Goal: Register for event/course

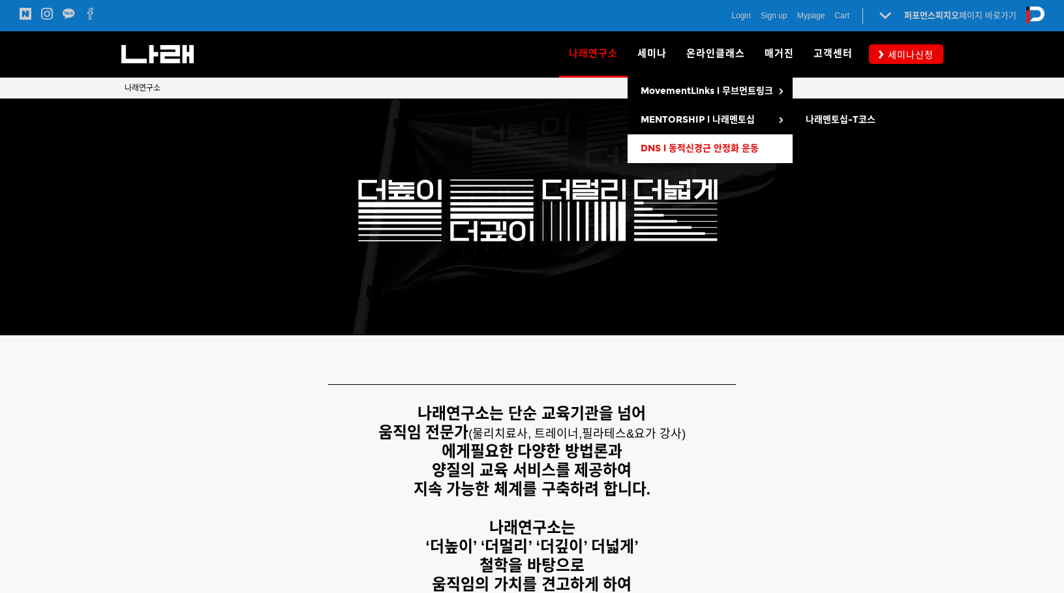
click at [671, 142] on link "DNS l 동적신경근 안정화 운동" at bounding box center [709, 148] width 165 height 29
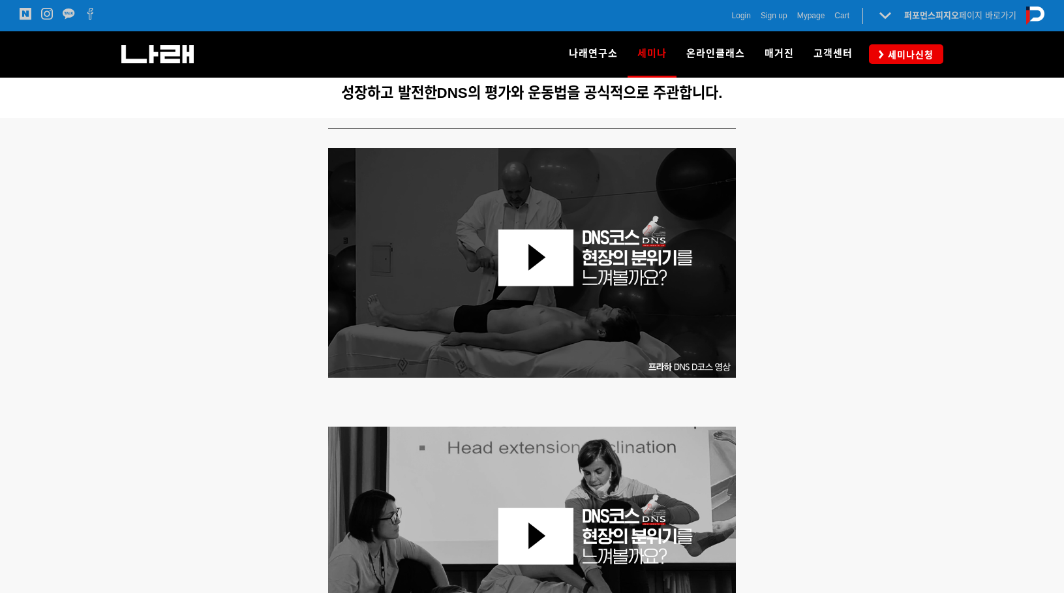
scroll to position [522, 0]
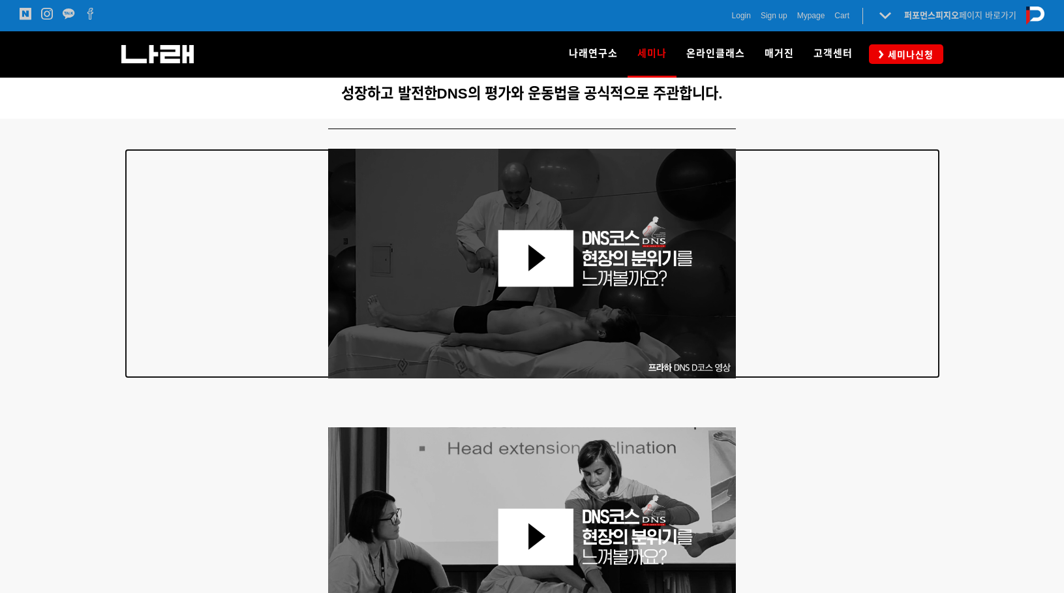
click at [541, 248] on img at bounding box center [532, 264] width 408 height 230
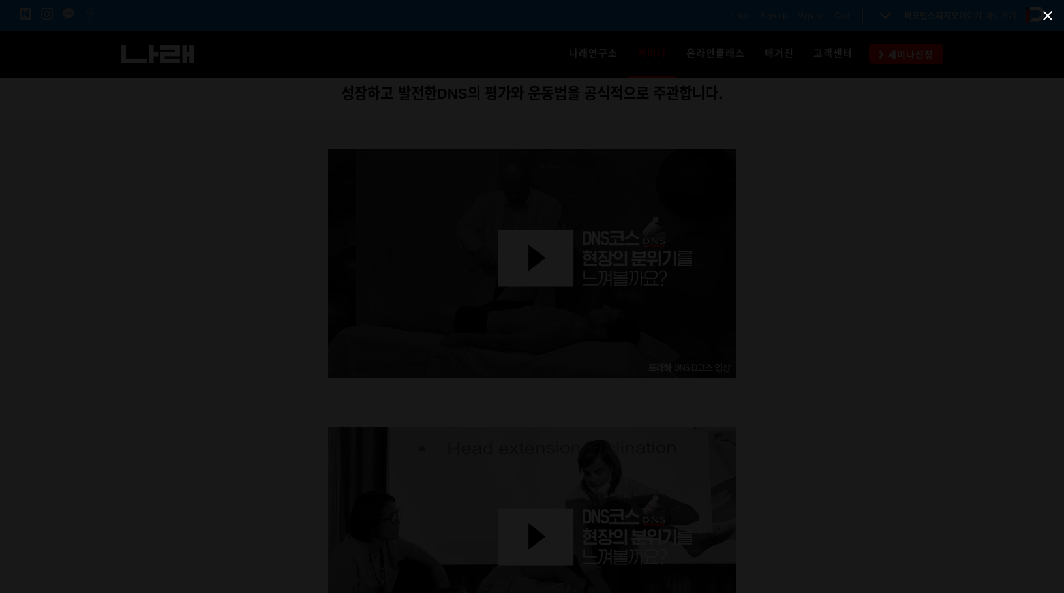
click at [1045, 21] on span at bounding box center [1047, 15] width 33 height 31
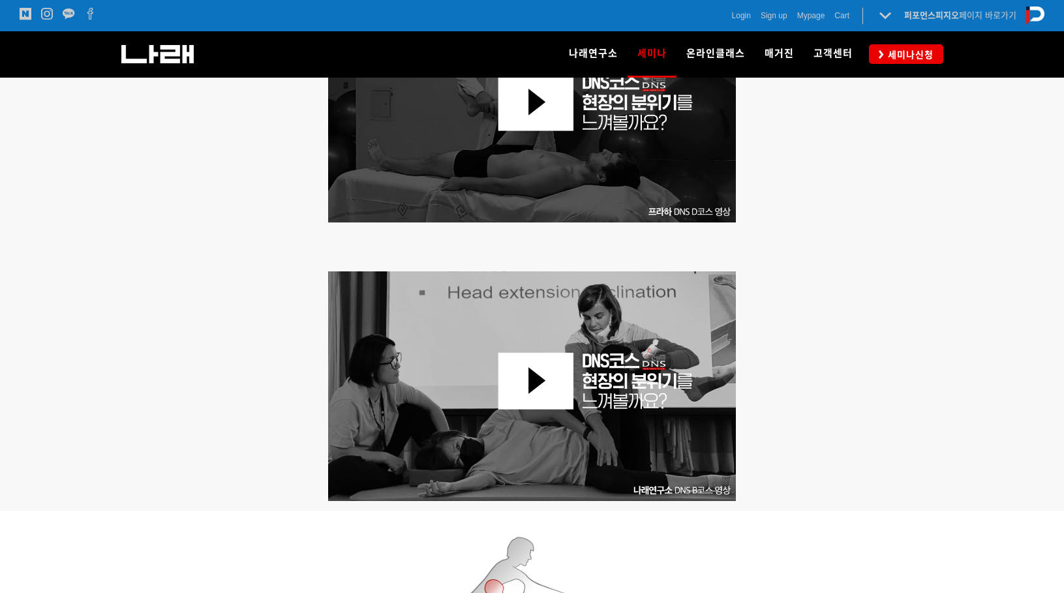
scroll to position [826, 0]
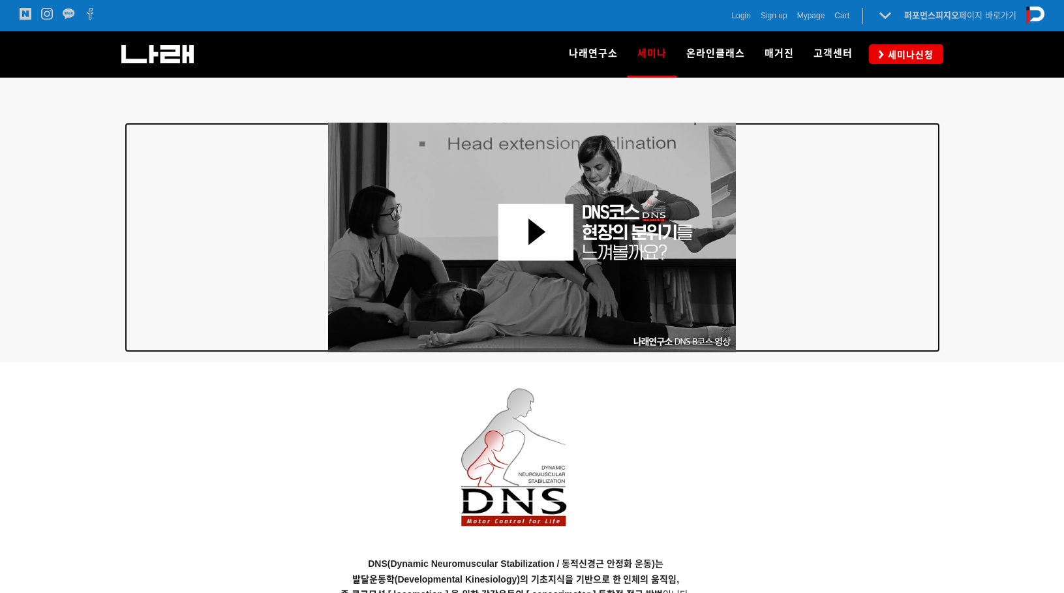
click at [516, 236] on img at bounding box center [532, 238] width 408 height 230
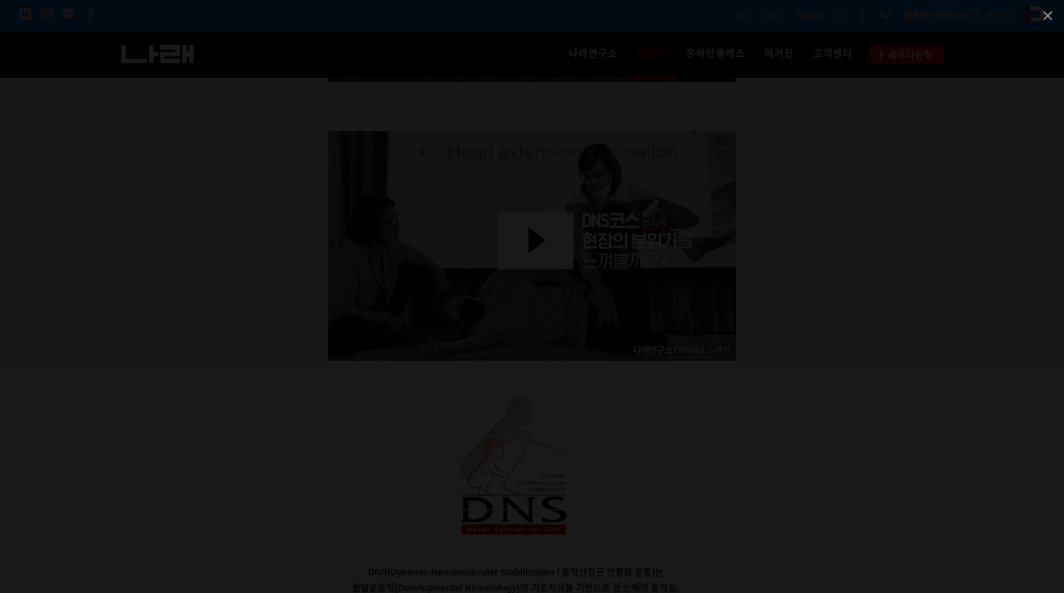
scroll to position [816, 0]
click at [1042, 16] on span at bounding box center [1047, 15] width 33 height 31
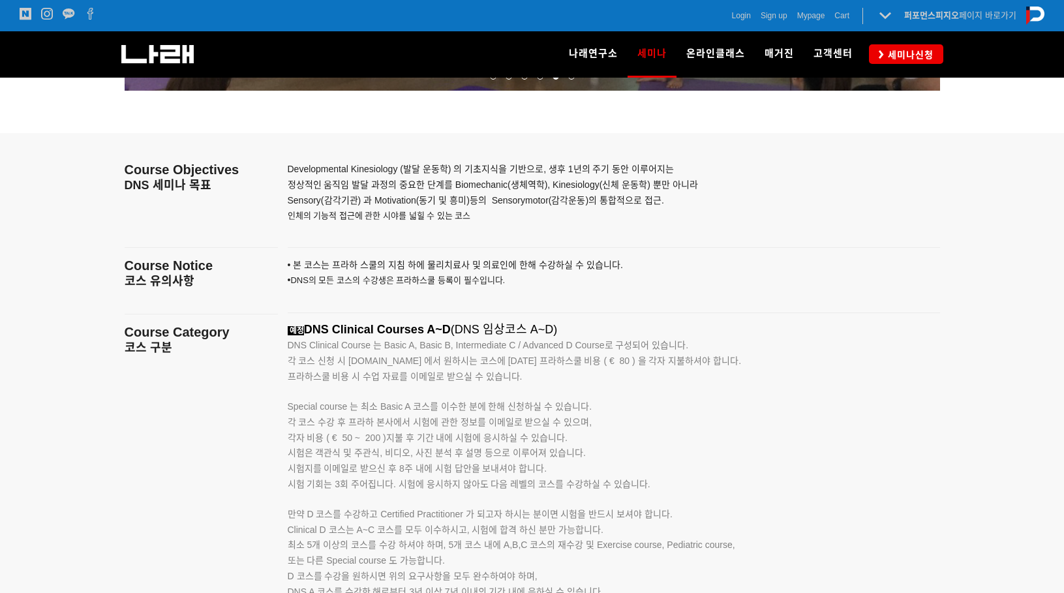
scroll to position [1578, 0]
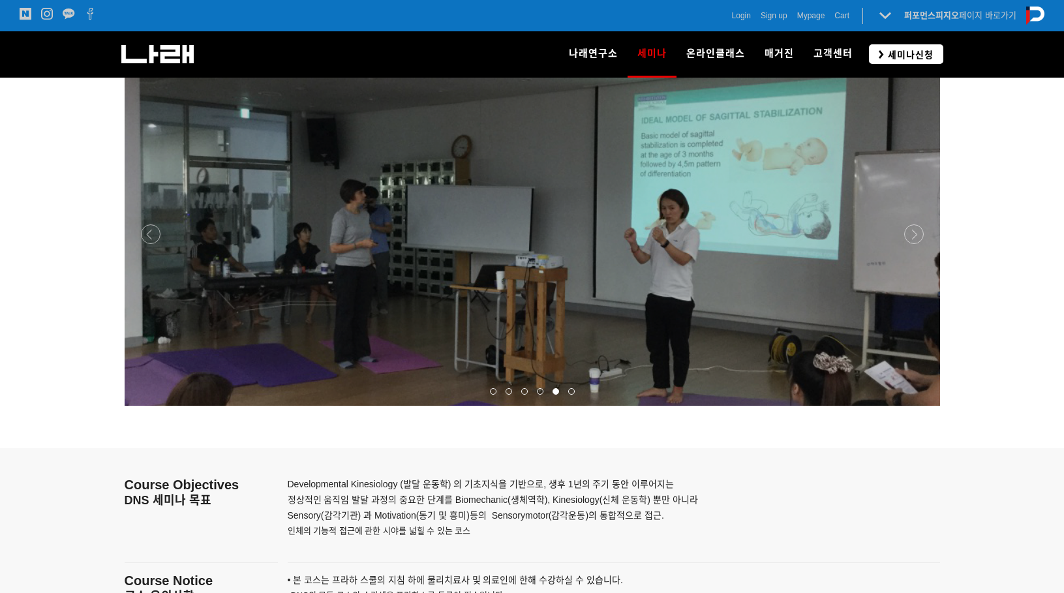
click at [929, 56] on span "세미나신청" at bounding box center [909, 54] width 50 height 13
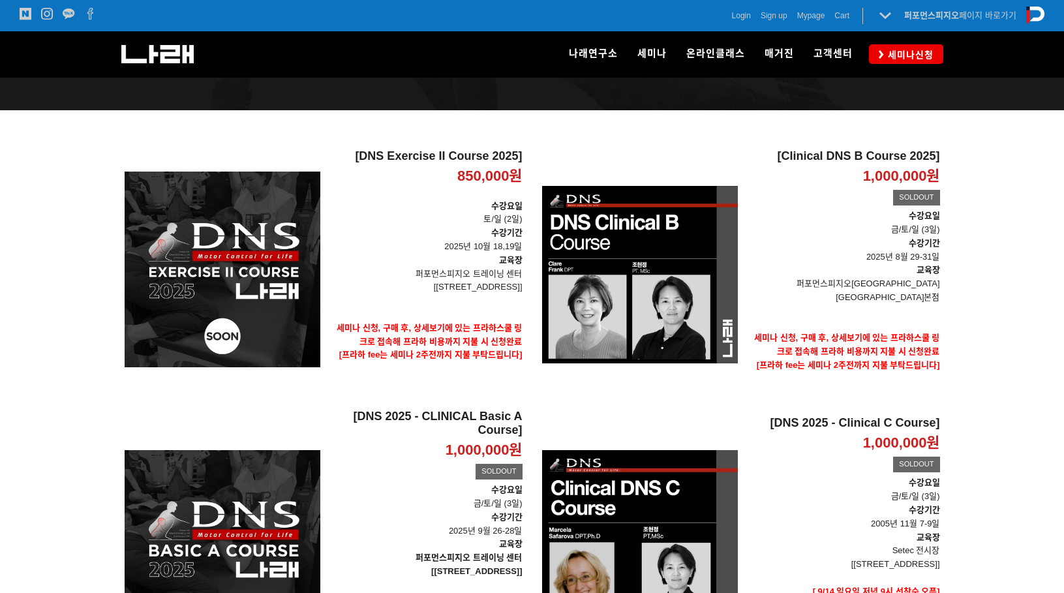
scroll to position [151, 0]
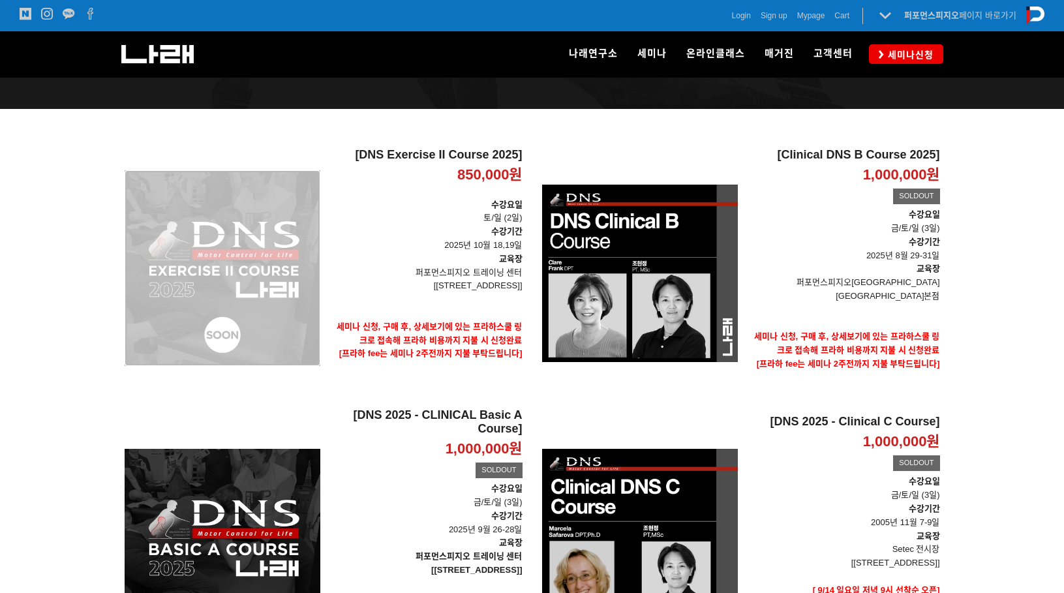
click at [288, 282] on div "[DNS Exercise II Course 2025] 850,000원 TIME SALE" at bounding box center [223, 268] width 196 height 240
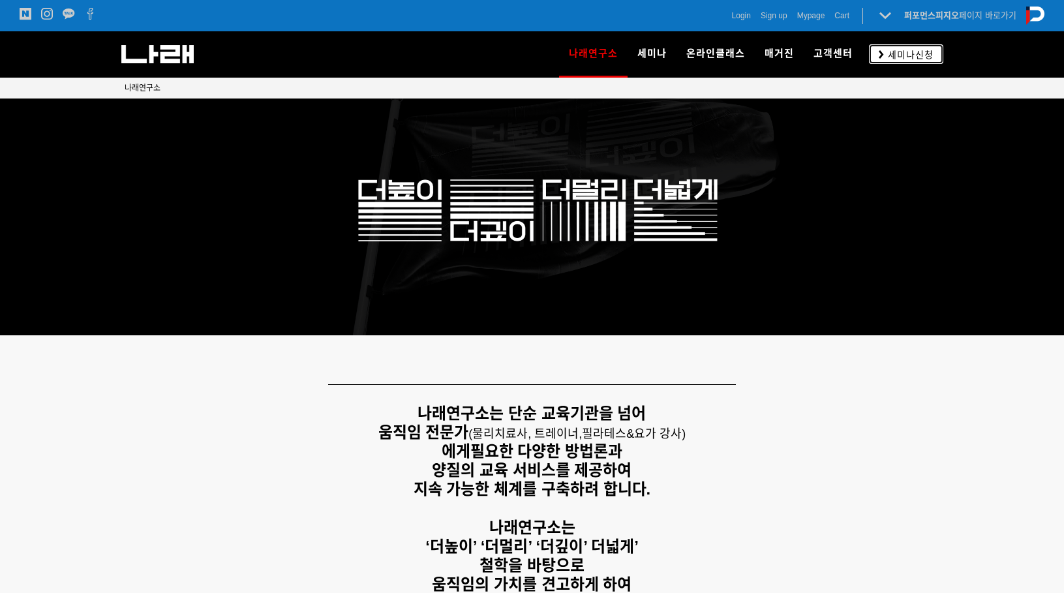
click at [890, 59] on span "세미나신청" at bounding box center [909, 54] width 50 height 13
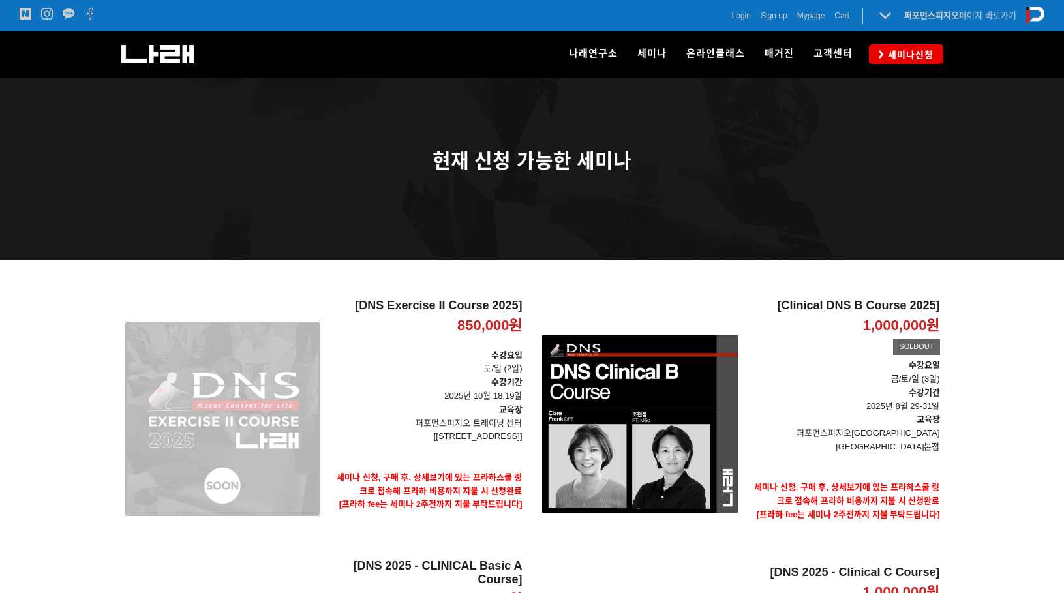
click at [305, 372] on div "[DNS Exercise II Course 2025] 850,000원 TIME SALE" at bounding box center [223, 419] width 196 height 240
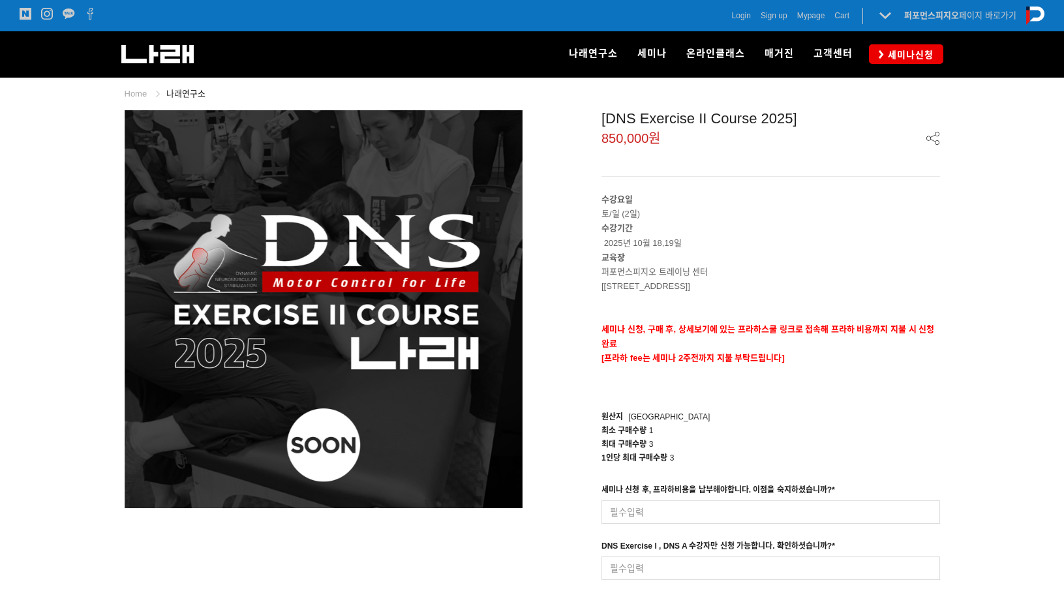
scroll to position [202, 0]
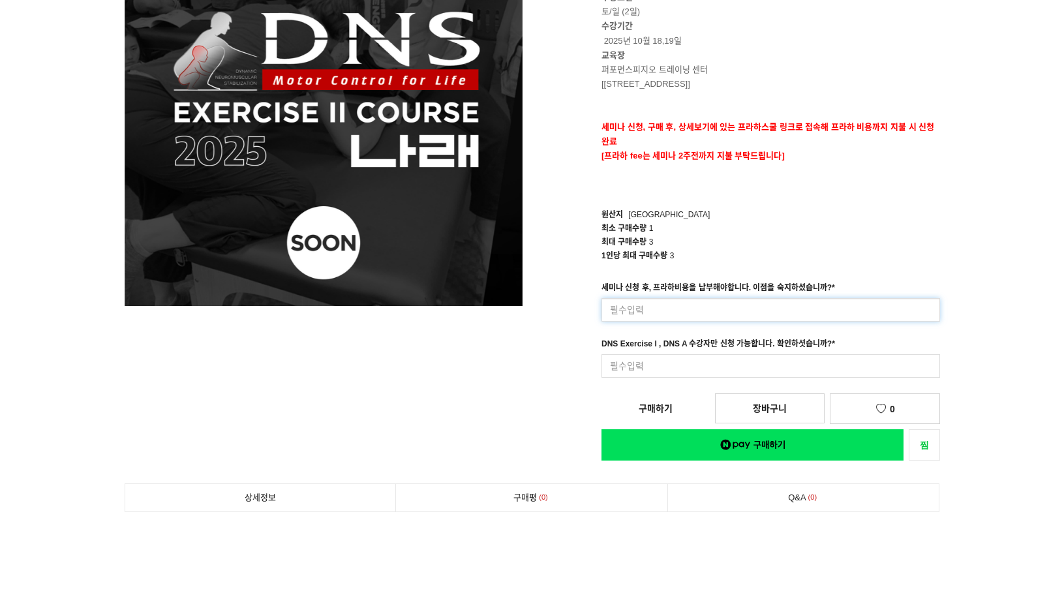
click at [665, 308] on input at bounding box center [770, 309] width 338 height 23
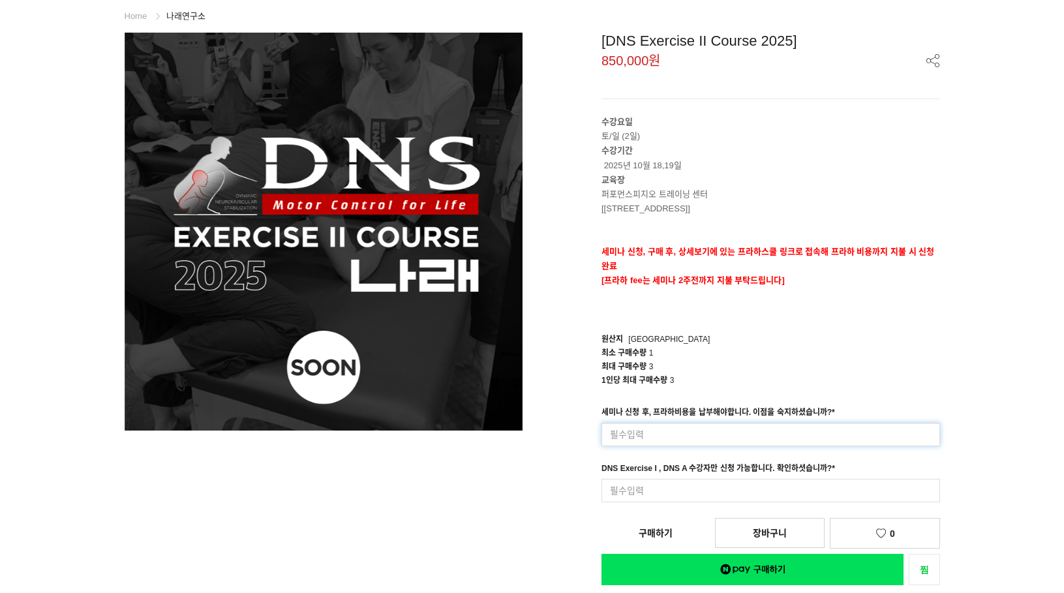
scroll to position [0, 0]
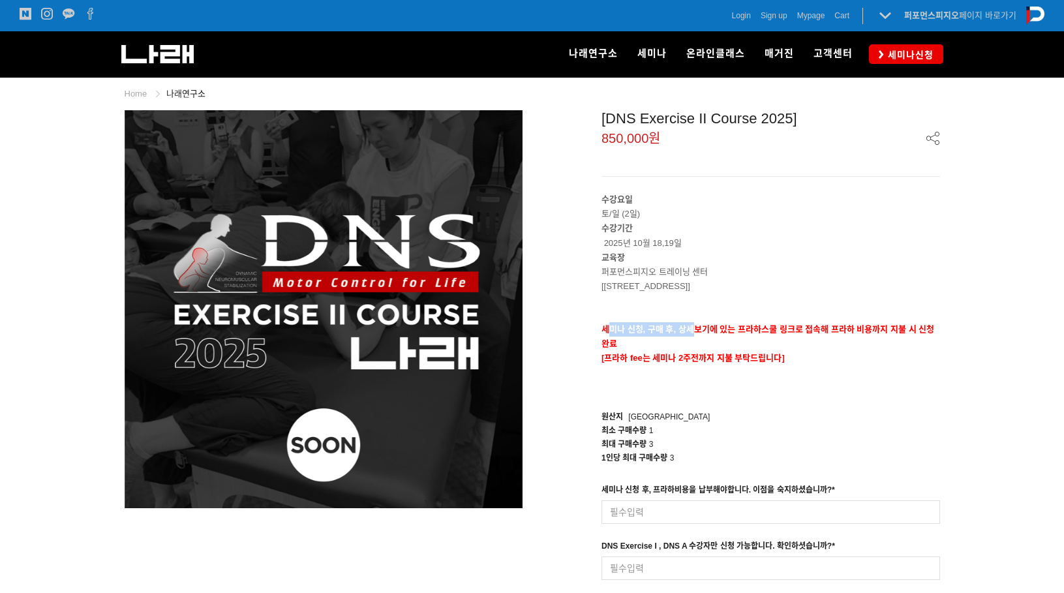
drag, startPoint x: 610, startPoint y: 335, endPoint x: 692, endPoint y: 335, distance: 81.5
click at [692, 335] on p "세미나 신청, 구매 후, 상세보기에 있는 프라하스쿨 링크로 접속해 프라하 비용까지 지불 시 신청완료" at bounding box center [770, 336] width 338 height 29
drag, startPoint x: 759, startPoint y: 348, endPoint x: 675, endPoint y: 354, distance: 84.3
click at [675, 354] on div "수강요일 토/일 (2일) 수강기간 2025년 10월 18,19일 교육장 퍼포먼스피지오 트레이닝 센터 [송파구 128 skv1 메트로시티 B동 …" at bounding box center [770, 293] width 338 height 202
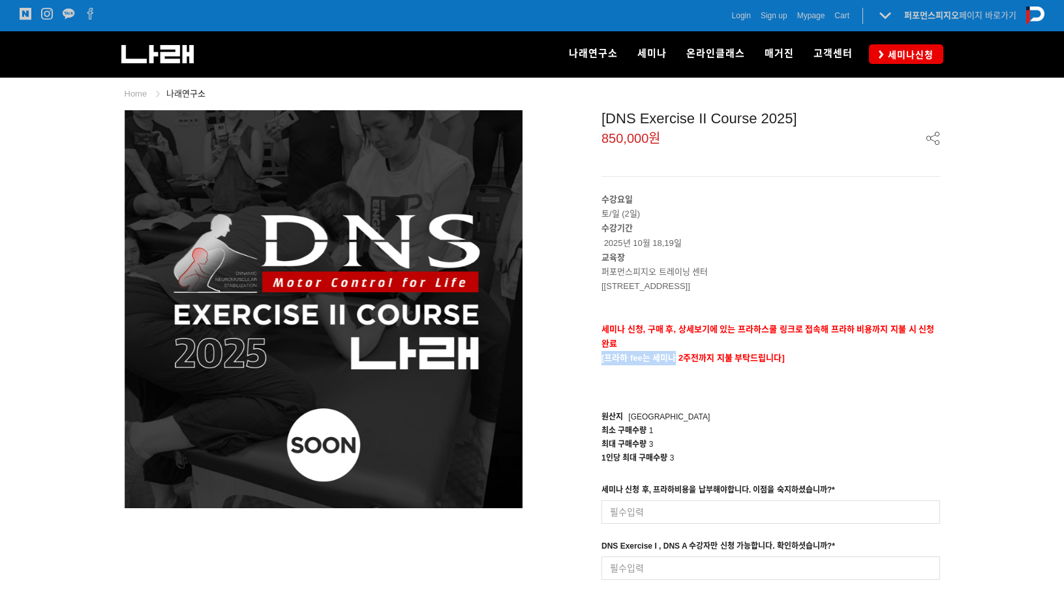
click at [675, 354] on span "[프라하 fee는 세미나 2주전까지 지불 부탁드립니다]" at bounding box center [692, 358] width 183 height 10
drag, startPoint x: 686, startPoint y: 333, endPoint x: 703, endPoint y: 333, distance: 17.0
click at [703, 333] on p "세미나 신청, 구매 후, 상세보기에 있는 프라하스쿨 링크로 접속해 프라하 비용까지 지불 시 신청완료" at bounding box center [770, 336] width 338 height 29
click at [703, 333] on strong "세미나 신청, 구매 후, 상세보기에 있는 프라하스쿨 링크로 접속해 프라하 비용까지 지불 시 신청완료" at bounding box center [767, 336] width 333 height 24
drag, startPoint x: 650, startPoint y: 296, endPoint x: 708, endPoint y: 293, distance: 58.1
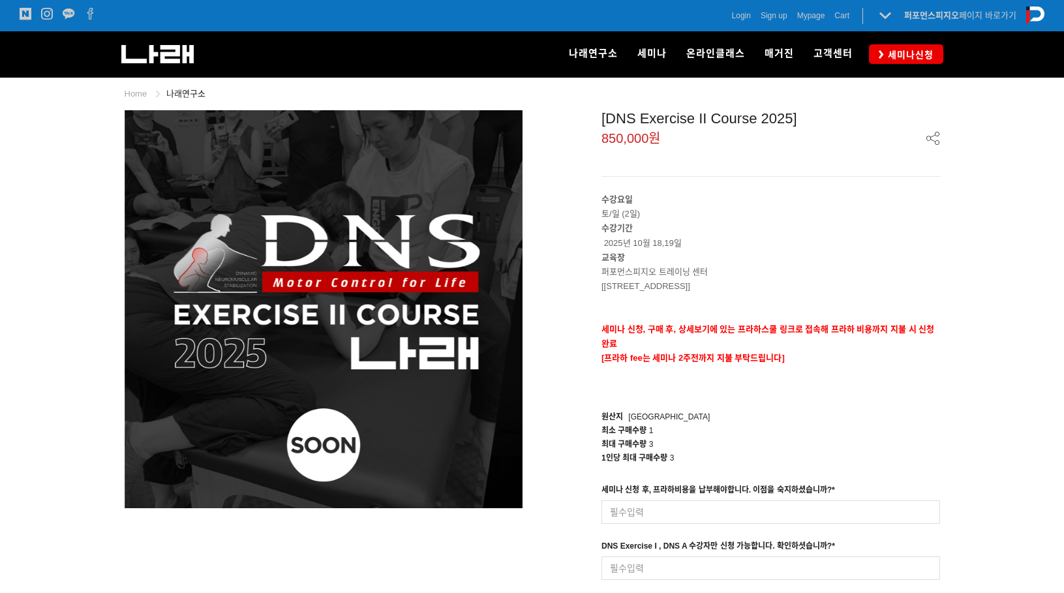
click at [708, 293] on p at bounding box center [770, 300] width 338 height 14
click at [608, 252] on div "수강요일 토/일 (2일) 수강기간 2025년 10월 18,19일 교육장 퍼포먼스피지오 트레이닝 센터 [송파구 128 skv1 메트로시티 B동 …" at bounding box center [770, 293] width 338 height 202
drag, startPoint x: 608, startPoint y: 252, endPoint x: 600, endPoint y: 229, distance: 24.7
click at [607, 251] on p "교육장" at bounding box center [770, 257] width 338 height 14
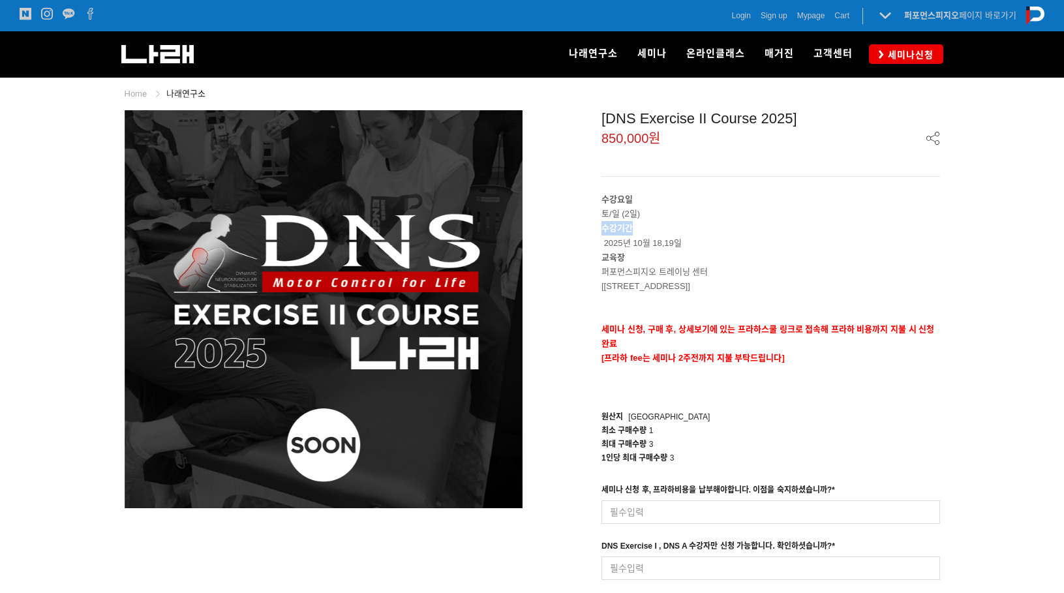
drag, startPoint x: 600, startPoint y: 227, endPoint x: 631, endPoint y: 232, distance: 31.6
click at [631, 232] on div "[DNS Exercise II Course 2025] 850,000원 수강요일 토/일 (2일) 수강기간 2025년 10월 18,19일 교육장 …" at bounding box center [741, 386] width 398 height 552
click at [631, 232] on strong "수강기간" at bounding box center [616, 228] width 31 height 10
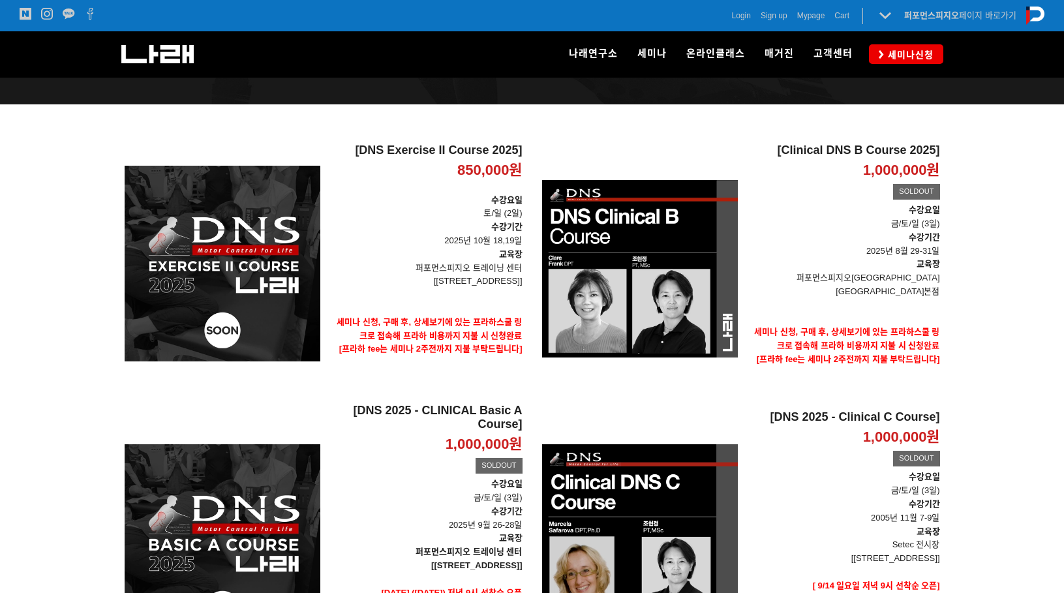
scroll to position [141, 0]
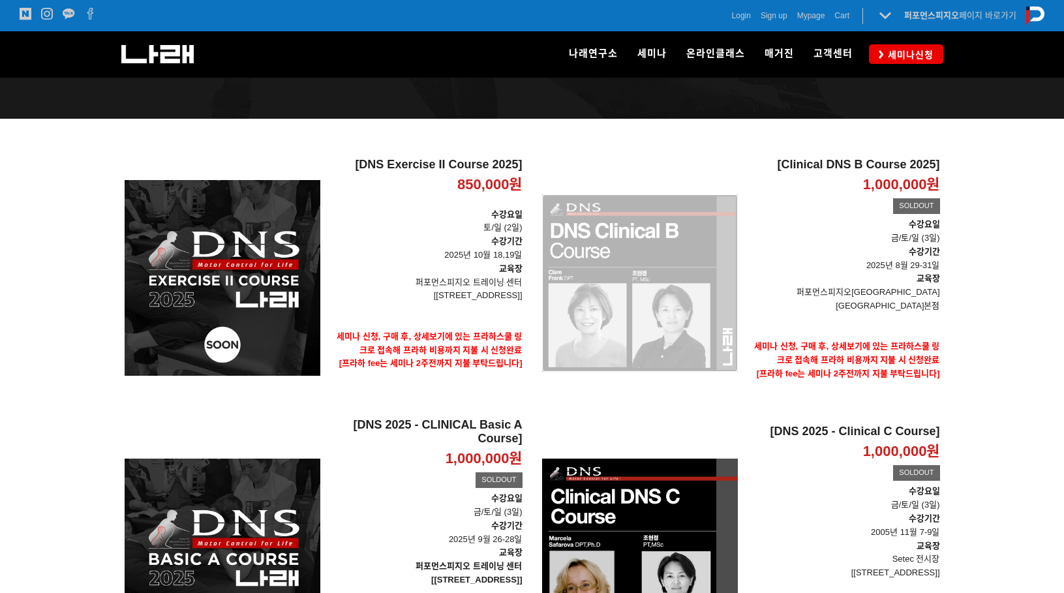
click at [722, 256] on div "[Clinical DNS B Course 2025] 1,000,000원 TIME SALE SOLDOUT" at bounding box center [640, 283] width 196 height 250
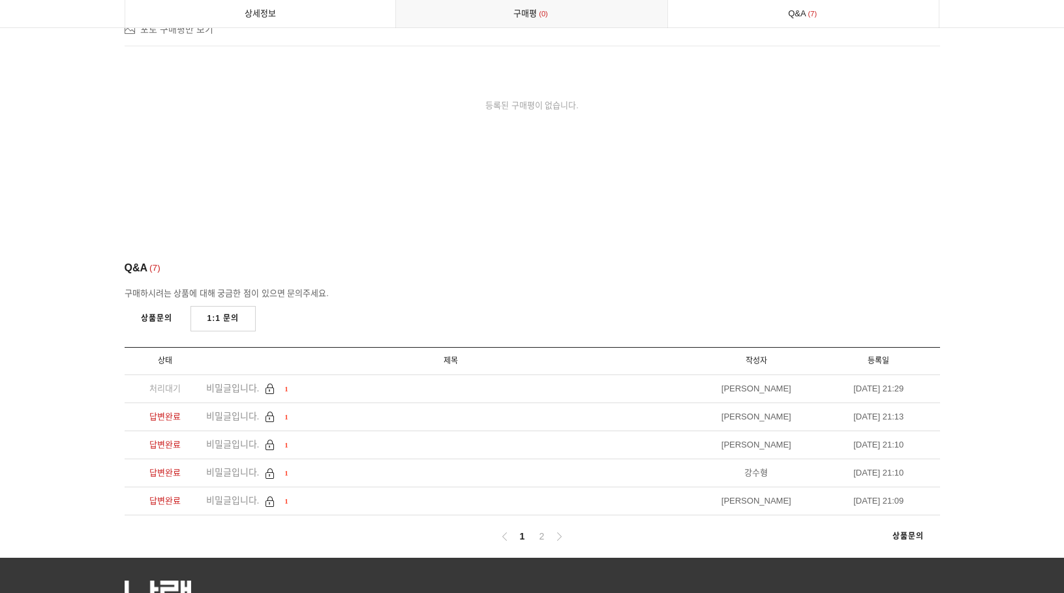
scroll to position [8630, 0]
